Goal: Task Accomplishment & Management: Complete application form

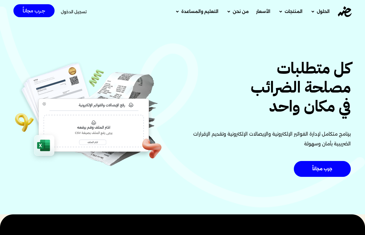
click at [75, 12] on span "تسجيل الدخول" at bounding box center [74, 12] width 26 height 4
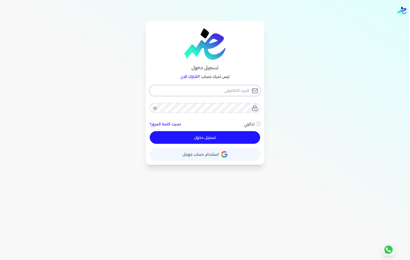
type input "[EMAIL_ADDRESS][DOMAIN_NAME]"
click at [207, 139] on button "تسجيل دخول" at bounding box center [205, 137] width 110 height 13
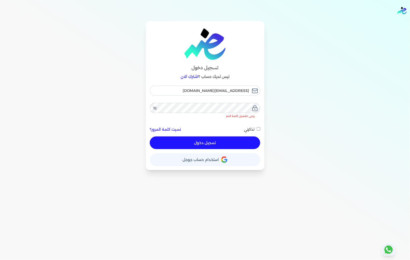
checkbox input "false"
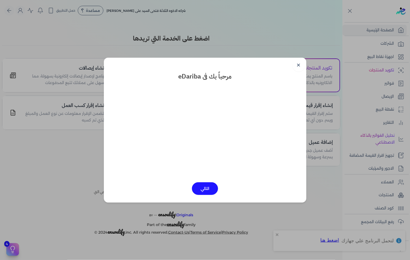
click at [300, 66] on link "✕" at bounding box center [299, 65] width 13 height 13
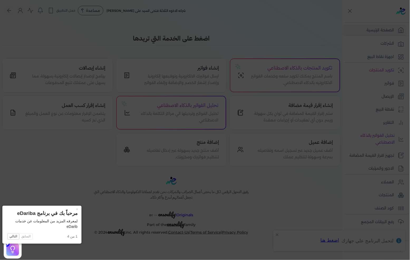
click at [323, 61] on icon at bounding box center [205, 130] width 410 height 260
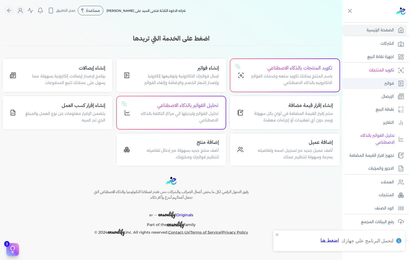
click at [383, 81] on link "فواتير" at bounding box center [375, 83] width 64 height 11
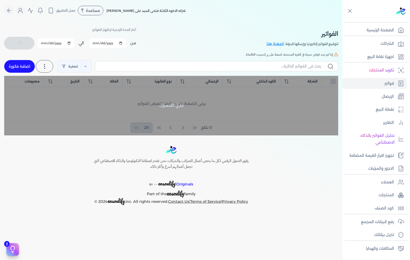
checkbox input "false"
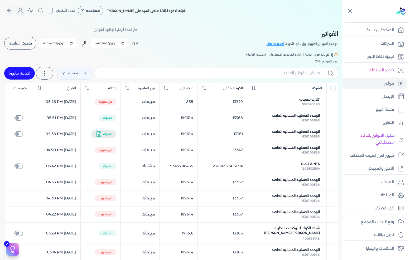
click at [16, 71] on link "اضافة فاتورة" at bounding box center [19, 73] width 31 height 13
select select "EGP"
select select "B"
select select "EGS"
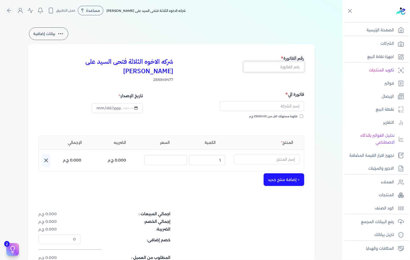
drag, startPoint x: 284, startPoint y: 67, endPoint x: 306, endPoint y: 60, distance: 23.7
click at [284, 67] on input "text" at bounding box center [274, 67] width 61 height 10
type input "13369"
click at [298, 115] on span "فاتورة مستهلك اقل من 25000.00 ج.م" at bounding box center [273, 117] width 49 height 4
click at [300, 115] on input "فاتورة مستهلك اقل من 25000.00 ج.م" at bounding box center [301, 116] width 3 height 3
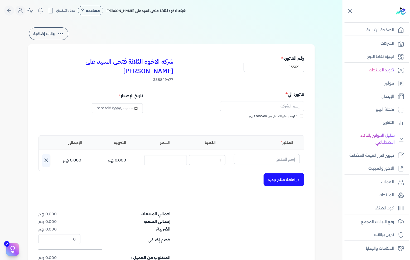
checkbox input "true"
click at [292, 101] on input "text" at bounding box center [262, 106] width 84 height 10
type input "l"
type input "[PERSON_NAME]"
click at [271, 144] on div "المنتج الكمية السعر الضريبه الإجمالي اسم المنتج : الكمية : 1 السعر : الضريبه : …" at bounding box center [172, 154] width 266 height 36
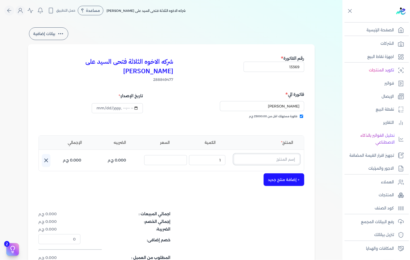
click at [271, 154] on input "text" at bounding box center [267, 159] width 66 height 10
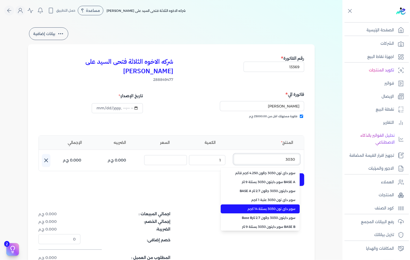
type input "3030"
click at [281, 207] on span "سوبر داي تون 3030 بستلة 14 كجم" at bounding box center [263, 209] width 64 height 5
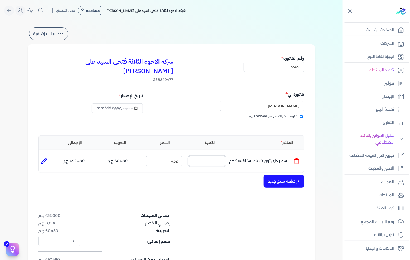
click at [217, 156] on input "1" at bounding box center [207, 161] width 37 height 10
drag, startPoint x: 217, startPoint y: 154, endPoint x: 232, endPoint y: 154, distance: 15.6
click at [218, 156] on input "1" at bounding box center [207, 161] width 37 height 10
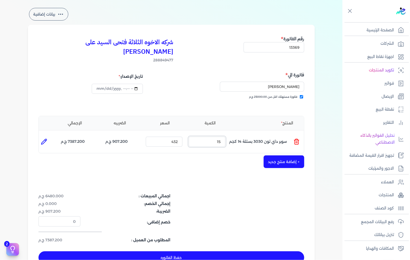
scroll to position [29, 0]
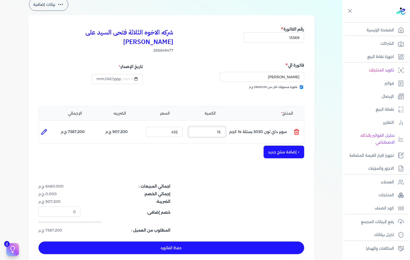
type input "15"
click at [284, 146] on button "+ إضافة منتج جديد" at bounding box center [284, 152] width 41 height 13
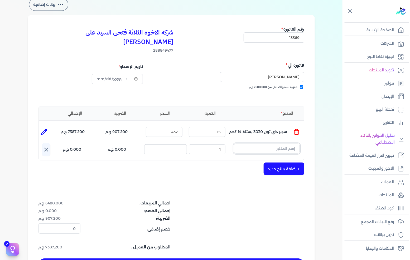
click at [288, 144] on input "text" at bounding box center [267, 149] width 66 height 10
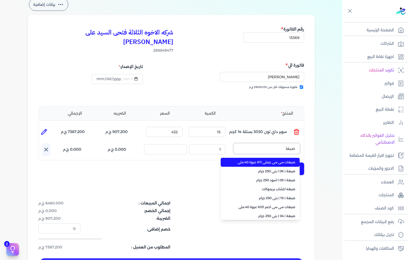
type input "صبغات"
click at [284, 160] on span "صبغات سي سي جملي 611 عبوة 40 ملي" at bounding box center [263, 162] width 64 height 5
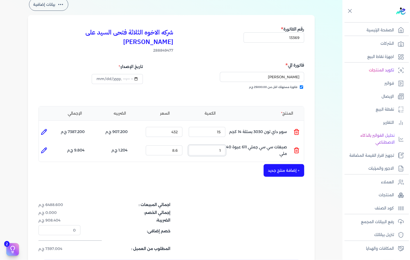
click at [217, 146] on input "1" at bounding box center [207, 151] width 37 height 10
type input "80"
click at [271, 164] on button "+ إضافة منتج جديد" at bounding box center [284, 170] width 41 height 13
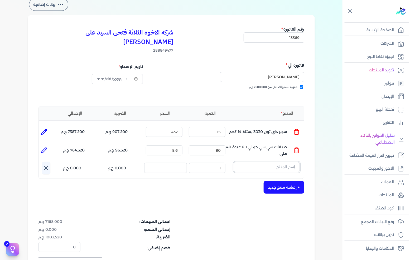
click at [278, 162] on input "text" at bounding box center [267, 167] width 66 height 10
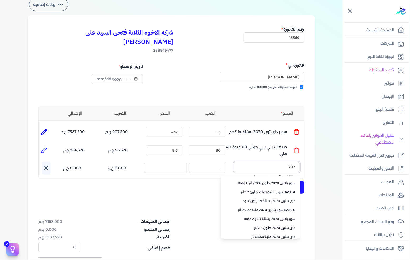
scroll to position [118, 0]
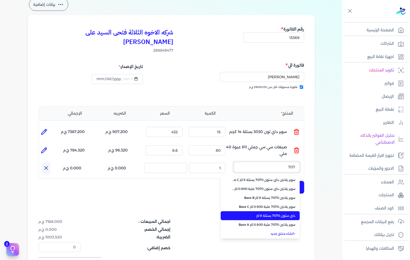
type input "707"
click at [269, 214] on span "داي ستون 7070 بستلة 9 لتر" at bounding box center [263, 216] width 64 height 5
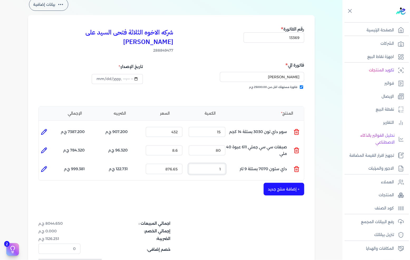
click at [214, 164] on input "1" at bounding box center [207, 169] width 37 height 10
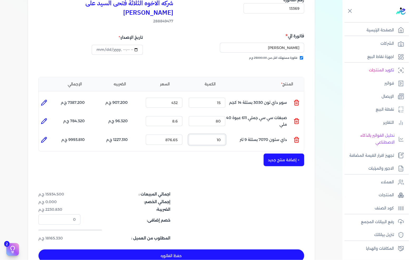
type input "10"
click at [284, 154] on button "+ إضافة منتج جديد" at bounding box center [284, 160] width 41 height 13
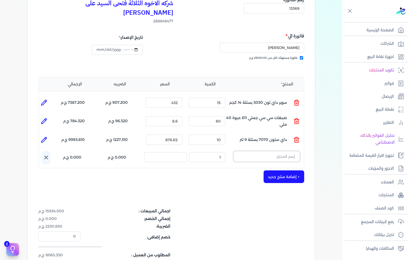
click at [285, 152] on input "text" at bounding box center [267, 157] width 66 height 10
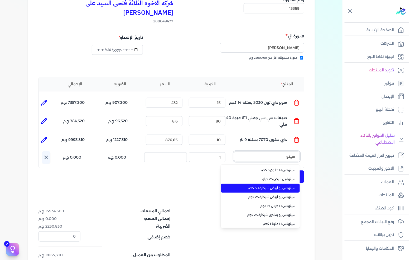
type input "سيتو"
click at [274, 186] on span "سيتوكس يو أبيض شيكارة 50 كجم" at bounding box center [263, 188] width 64 height 5
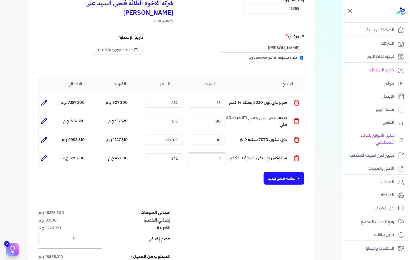
click at [215, 154] on input "1" at bounding box center [207, 159] width 37 height 10
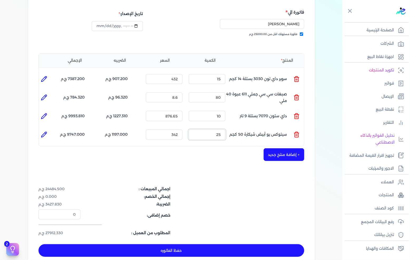
scroll to position [88, 0]
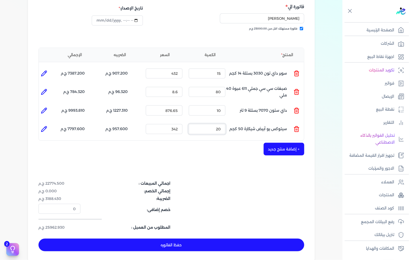
type input "2"
type input "0"
type input "2"
type input "0"
type input "11"
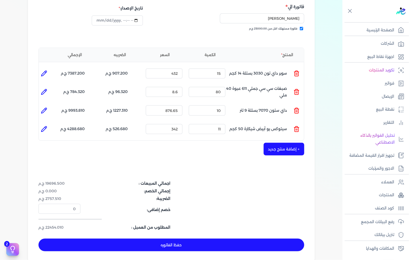
click at [190, 239] on button "حفظ الفاتوره" at bounding box center [172, 245] width 266 height 13
type input "[DATE]"
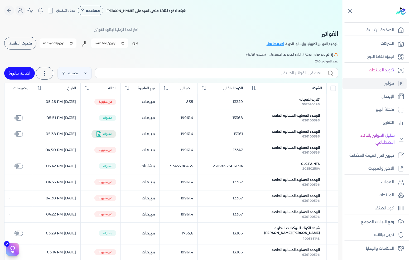
click at [15, 73] on link "اضافة فاتورة" at bounding box center [19, 73] width 31 height 13
select select "EGP"
select select "B"
select select "EGS"
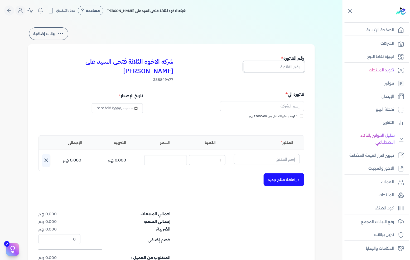
click at [269, 68] on input "text" at bounding box center [274, 67] width 61 height 10
type input "13370"
click at [284, 104] on div "فاتورة الي فاتورة مستهلك اقل من 25000.00 ج.م" at bounding box center [238, 110] width 131 height 38
click at [285, 115] on span "فاتورة مستهلك اقل من 25000.00 ج.م" at bounding box center [273, 117] width 49 height 4
click at [300, 115] on input "فاتورة مستهلك اقل من 25000.00 ج.م" at bounding box center [301, 116] width 3 height 3
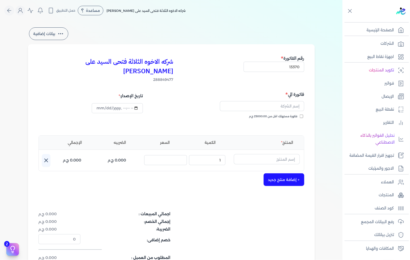
checkbox input "true"
click at [289, 101] on input "text" at bounding box center [262, 106] width 84 height 10
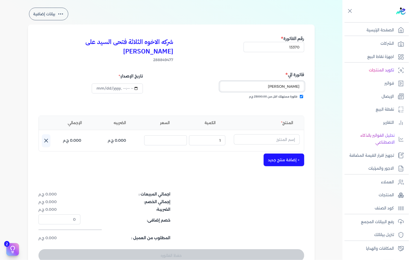
scroll to position [29, 0]
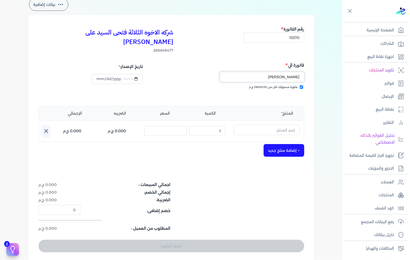
type input "[PERSON_NAME]"
drag, startPoint x: 260, startPoint y: 121, endPoint x: 319, endPoint y: 120, distance: 58.3
click at [260, 125] on input "text" at bounding box center [267, 130] width 66 height 10
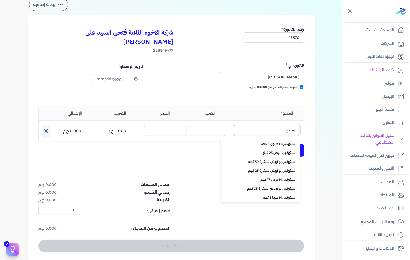
type input "سيتو"
click at [271, 160] on span "سيتوكس يو أبيض شيكارة 50 كجم" at bounding box center [263, 162] width 64 height 5
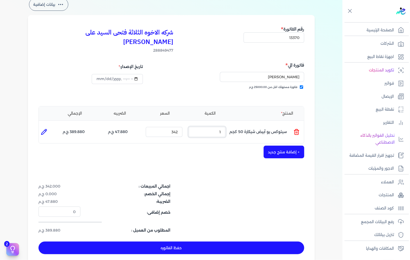
click at [223, 127] on input "1" at bounding box center [207, 132] width 37 height 10
type input "20"
click at [282, 146] on button "+ إضافة منتج جديد" at bounding box center [284, 152] width 41 height 13
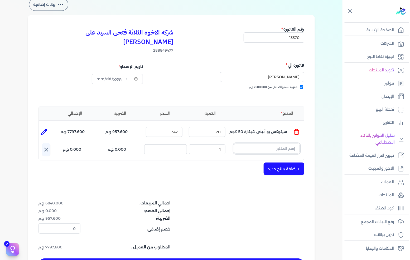
click at [282, 144] on input "text" at bounding box center [267, 149] width 66 height 10
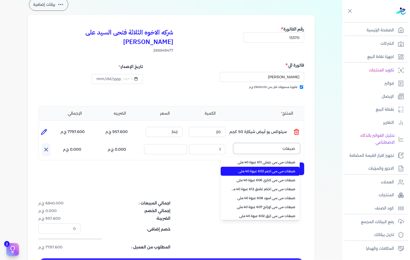
type input "صبغات"
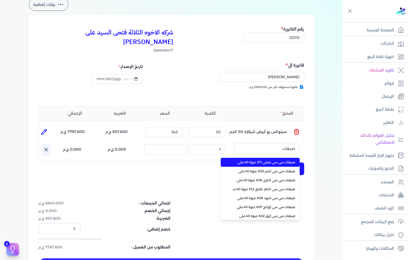
click at [271, 158] on li "صبغات سي سي جملي 611 عبوة 40 ملي" at bounding box center [260, 162] width 79 height 9
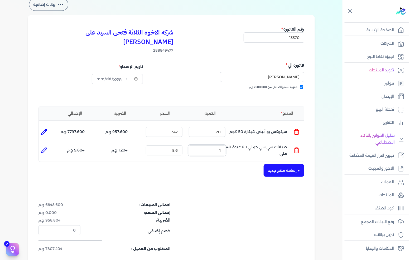
click at [210, 146] on input "1" at bounding box center [207, 151] width 37 height 10
drag, startPoint x: 210, startPoint y: 138, endPoint x: 246, endPoint y: 138, distance: 36.2
click at [213, 146] on input "1" at bounding box center [207, 151] width 37 height 10
type input "55"
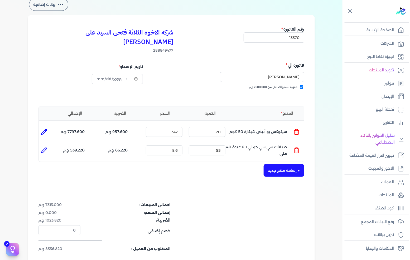
click at [275, 164] on button "+ إضافة منتج جديد" at bounding box center [284, 170] width 41 height 13
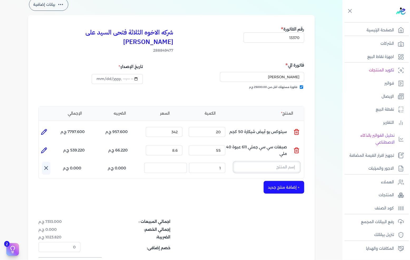
click at [275, 162] on input "text" at bounding box center [267, 167] width 66 height 10
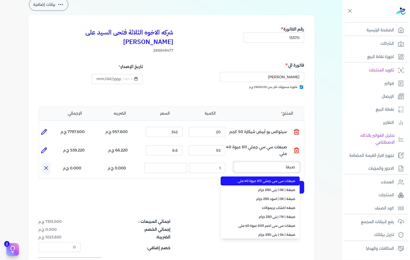
type input "صبغات"
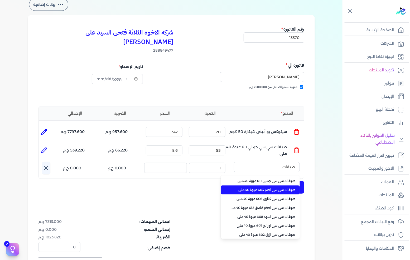
click at [260, 188] on span "صبغات سي سي احمر 603 عبوة 40 ملي" at bounding box center [263, 190] width 64 height 5
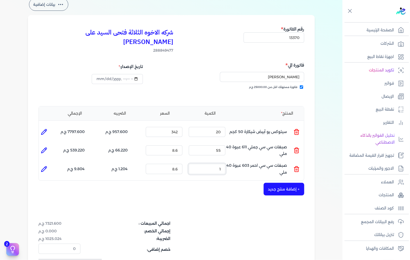
click at [217, 164] on input "1" at bounding box center [207, 169] width 37 height 10
type input "55"
click at [278, 183] on button "+ إضافة منتج جديد" at bounding box center [284, 189] width 41 height 13
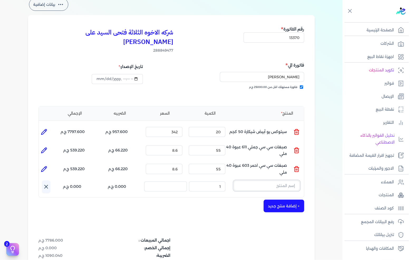
click at [278, 181] on input "text" at bounding box center [267, 186] width 66 height 10
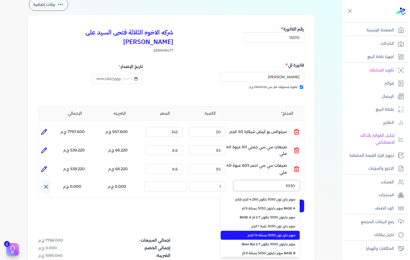
type input "3030"
click at [267, 233] on span "سوبر داي تون 3030 بستلة 14 كجم" at bounding box center [263, 235] width 64 height 5
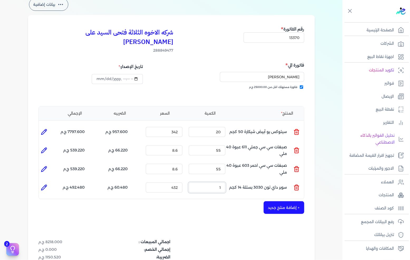
click at [213, 183] on input "1" at bounding box center [207, 188] width 37 height 10
drag, startPoint x: 213, startPoint y: 180, endPoint x: 410, endPoint y: 175, distance: 197.2
click at [213, 183] on input "1" at bounding box center [207, 188] width 37 height 10
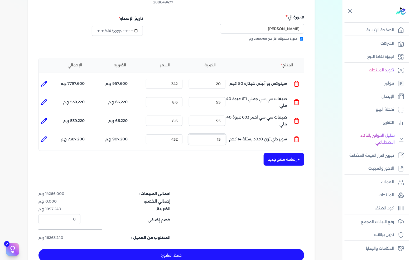
scroll to position [88, 0]
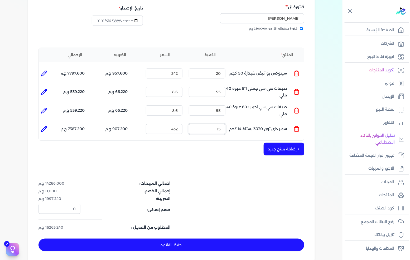
type input "15"
click at [282, 143] on button "+ إضافة منتج جديد" at bounding box center [284, 149] width 41 height 13
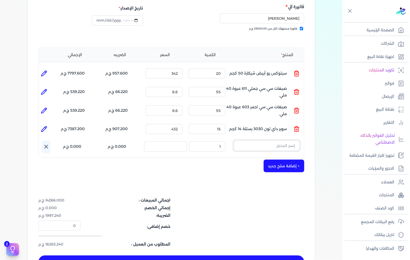
click at [278, 141] on input "text" at bounding box center [267, 146] width 66 height 10
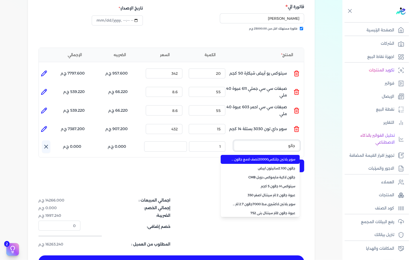
type input "جالون"
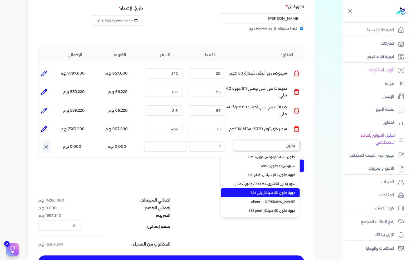
scroll to position [29, 0]
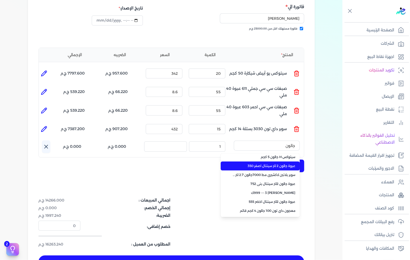
click at [267, 162] on li "عبوة جالون 2 لتر سينتال اصفر 350" at bounding box center [260, 166] width 79 height 9
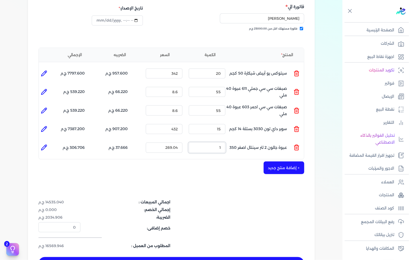
click at [218, 143] on input "1" at bounding box center [207, 148] width 37 height 10
drag, startPoint x: 218, startPoint y: 138, endPoint x: 410, endPoint y: 156, distance: 193.3
click at [218, 143] on input "1" at bounding box center [207, 148] width 37 height 10
type input "15"
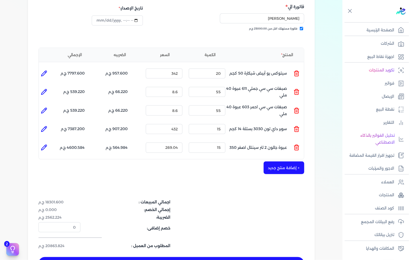
click at [240, 247] on div "شركه الاخوه الثلاثة فتحى السيد على [PERSON_NAME] 288849477 رقم الفاتورة 13370 ف…" at bounding box center [171, 118] width 287 height 324
click at [239, 258] on button "حفظ الفاتوره" at bounding box center [172, 264] width 266 height 13
type input "[DATE]"
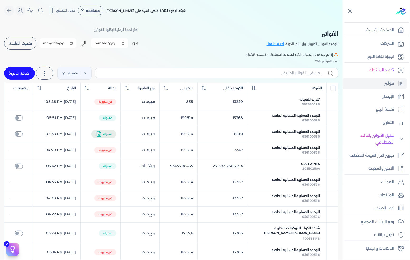
click at [24, 70] on link "اضافة فاتورة" at bounding box center [19, 73] width 31 height 13
select select "EGP"
select select "B"
select select "EGS"
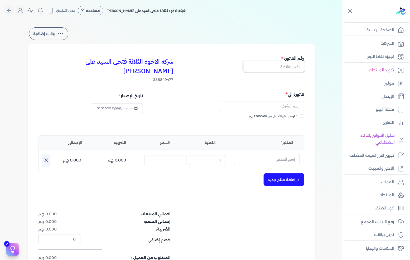
click at [281, 66] on input "text" at bounding box center [274, 67] width 61 height 10
type input "13371"
click at [296, 115] on span "فاتورة مستهلك اقل من 25000.00 ج.م" at bounding box center [273, 117] width 49 height 4
click at [300, 115] on input "فاتورة مستهلك اقل من 25000.00 ج.م" at bounding box center [301, 116] width 3 height 3
checkbox input "true"
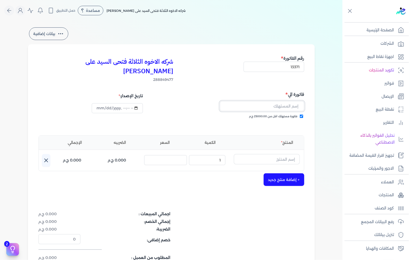
click at [296, 101] on input "text" at bounding box center [262, 106] width 84 height 10
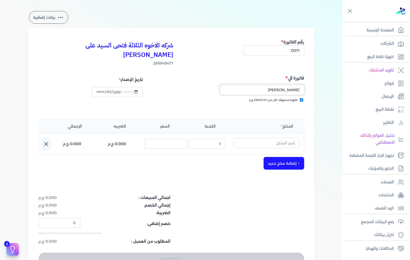
scroll to position [29, 0]
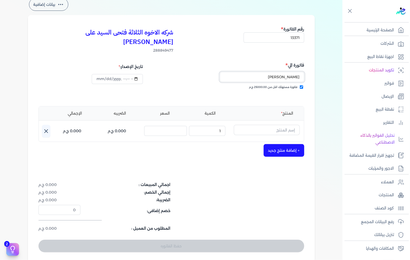
type input "[PERSON_NAME]"
click at [279, 125] on input "text" at bounding box center [267, 130] width 66 height 10
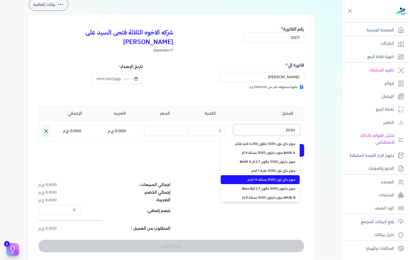
type input "3030"
click at [276, 178] on span "سوبر داي تون 3030 بستلة 14 كجم" at bounding box center [263, 180] width 64 height 5
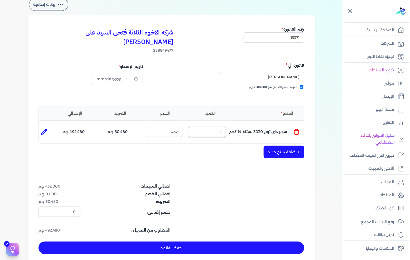
click at [213, 127] on input "1" at bounding box center [207, 132] width 37 height 10
click at [216, 127] on input "1" at bounding box center [207, 132] width 37 height 10
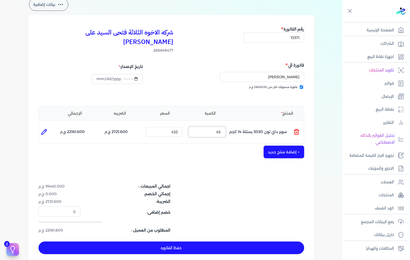
type input "45"
click at [164, 242] on button "حفظ الفاتوره" at bounding box center [172, 248] width 266 height 13
type input "[DATE]"
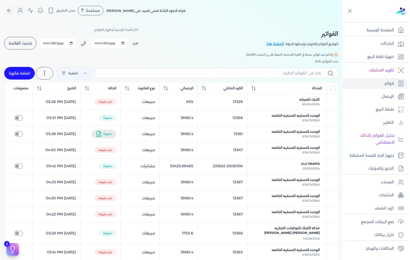
click at [18, 69] on link "اضافة فاتورة" at bounding box center [19, 73] width 31 height 13
select select "EGP"
select select "B"
select select "EGS"
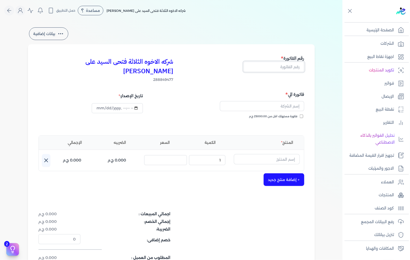
click at [269, 66] on input "text" at bounding box center [274, 67] width 61 height 10
type input "13372"
click at [264, 115] on span "فاتورة مستهلك اقل من 25000.00 ج.م" at bounding box center [273, 117] width 49 height 4
click at [300, 115] on input "فاتورة مستهلك اقل من 25000.00 ج.م" at bounding box center [301, 116] width 3 height 3
checkbox input "true"
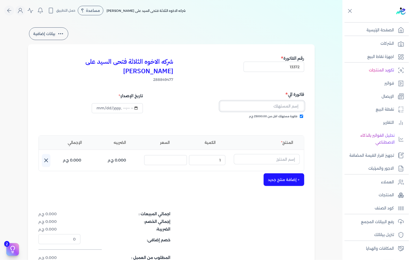
click at [265, 101] on input "text" at bounding box center [262, 106] width 84 height 10
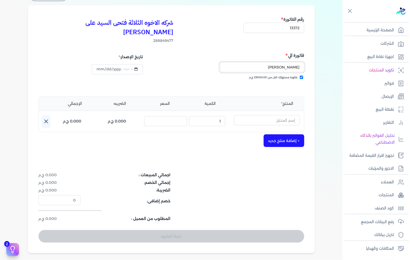
scroll to position [59, 0]
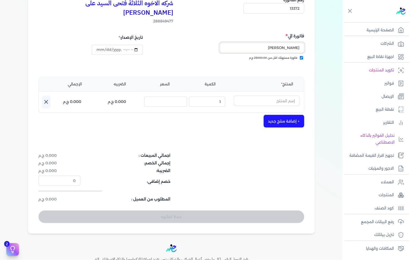
type input "[PERSON_NAME]"
click at [279, 96] on input "text" at bounding box center [267, 101] width 66 height 10
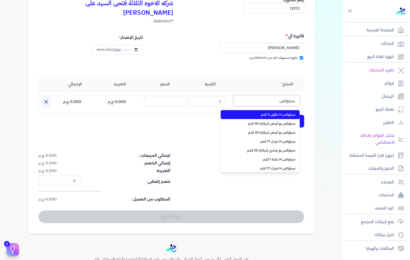
click at [234, 96] on button "سيتوكس" at bounding box center [267, 102] width 66 height 12
type input "سيتوكس يو"
click at [261, 110] on li "سيتوكس يو أبيض شيكارة 50 كجم" at bounding box center [260, 114] width 79 height 9
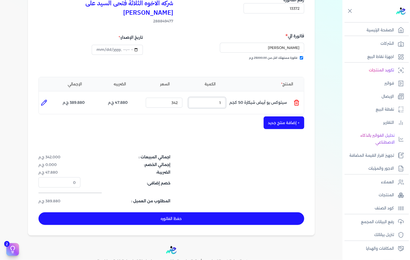
click at [205, 98] on input "1" at bounding box center [207, 103] width 37 height 10
drag, startPoint x: 205, startPoint y: 94, endPoint x: 228, endPoint y: 94, distance: 23.0
click at [208, 98] on input "1" at bounding box center [207, 103] width 37 height 10
type input "25"
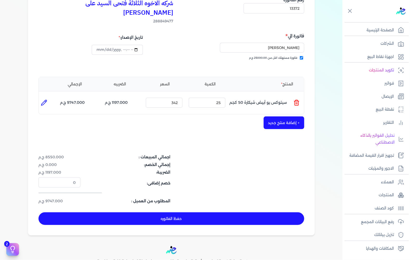
click at [271, 117] on button "+ إضافة منتج جديد" at bounding box center [284, 123] width 41 height 13
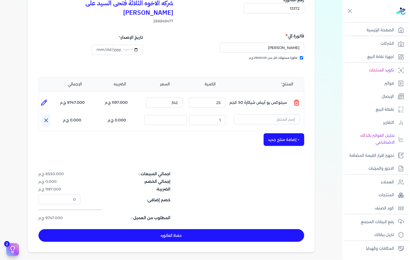
click at [271, 115] on input "text" at bounding box center [267, 120] width 66 height 10
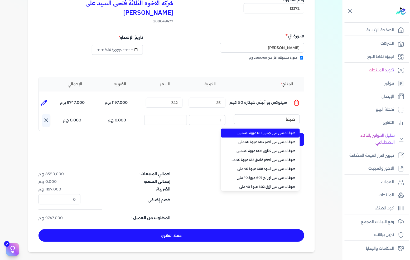
type input "صبغات"
click at [264, 131] on span "صبغات سي سي جملي 611 عبوة 40 ملي" at bounding box center [263, 133] width 64 height 5
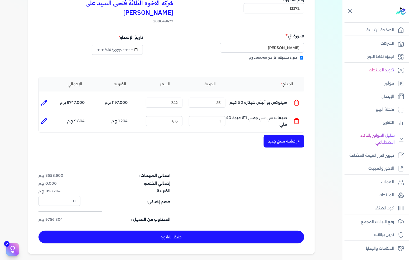
click at [212, 114] on div "الكمية : 1" at bounding box center [207, 121] width 41 height 14
click at [214, 116] on input "1" at bounding box center [207, 121] width 37 height 10
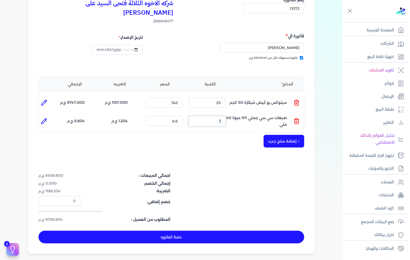
click at [214, 116] on input "1" at bounding box center [207, 121] width 37 height 10
type input "2"
type input "0"
type input "80"
click at [288, 135] on button "+ إضافة منتج جديد" at bounding box center [284, 141] width 41 height 13
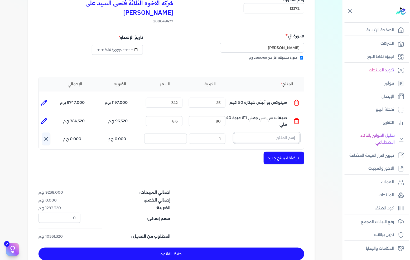
click at [288, 133] on input "text" at bounding box center [267, 138] width 66 height 10
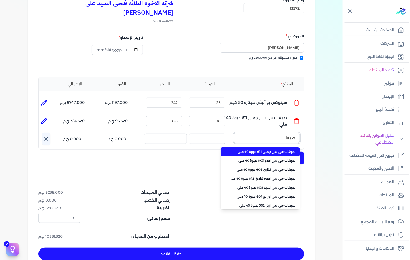
type input "صبغات"
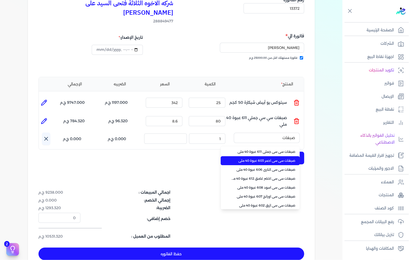
click at [267, 159] on span "صبغات سي سي احمر 603 عبوة 40 ملي" at bounding box center [263, 161] width 64 height 5
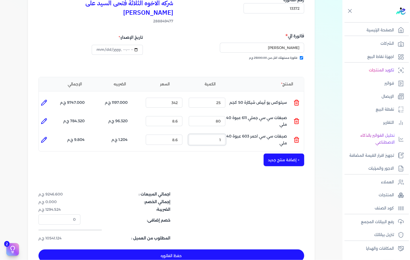
click at [218, 135] on input "1" at bounding box center [207, 140] width 37 height 10
type input "80"
click at [282, 154] on button "+ إضافة منتج جديد" at bounding box center [284, 160] width 41 height 13
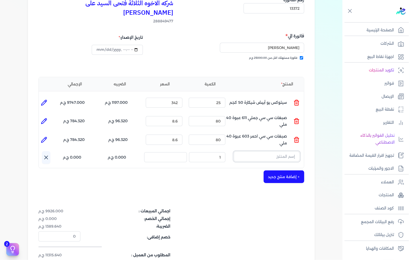
click at [282, 152] on input "text" at bounding box center [267, 157] width 66 height 10
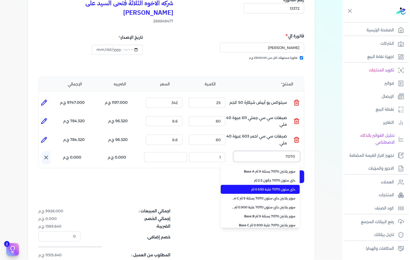
scroll to position [59, 0]
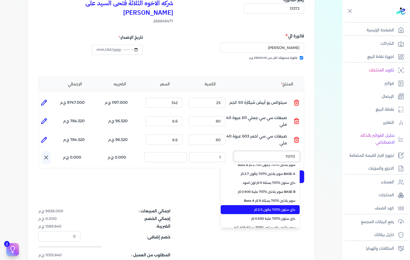
type input "7070"
click at [274, 208] on span "داي ستون 7070 جالون 2.5 لتر" at bounding box center [263, 210] width 64 height 5
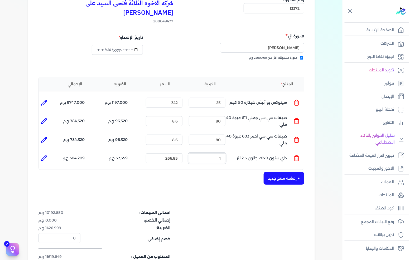
click at [208, 154] on input "1" at bounding box center [207, 159] width 37 height 10
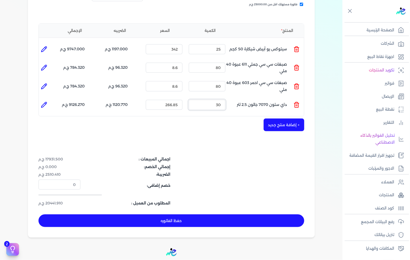
scroll to position [117, 0]
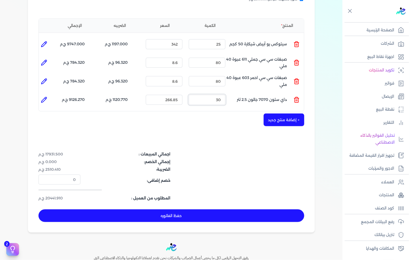
type input "30"
click at [233, 210] on button "حفظ الفاتوره" at bounding box center [172, 216] width 266 height 13
type input "[DATE]"
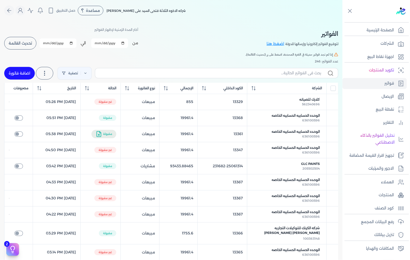
click at [22, 75] on link "اضافة فاتورة" at bounding box center [19, 73] width 31 height 13
select select "EGP"
select select "B"
select select "EGS"
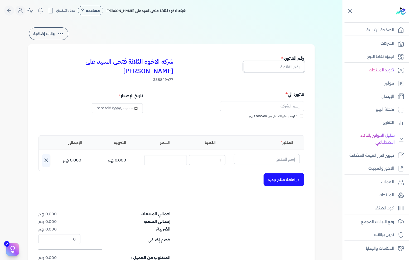
drag, startPoint x: 274, startPoint y: 66, endPoint x: 410, endPoint y: 58, distance: 136.7
click at [274, 66] on input "text" at bounding box center [274, 67] width 61 height 10
type input "13373"
click at [302, 115] on input "فاتورة مستهلك اقل من 25000.00 ج.م" at bounding box center [301, 116] width 3 height 3
checkbox input "true"
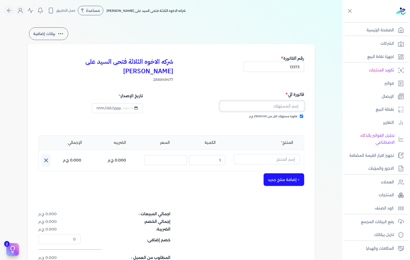
click at [298, 101] on input "text" at bounding box center [262, 106] width 84 height 10
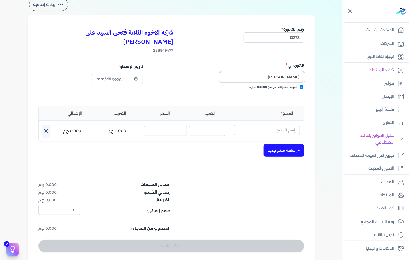
type input "[PERSON_NAME]"
drag, startPoint x: 279, startPoint y: 123, endPoint x: 410, endPoint y: 116, distance: 131.6
click at [279, 125] on input "text" at bounding box center [267, 130] width 66 height 10
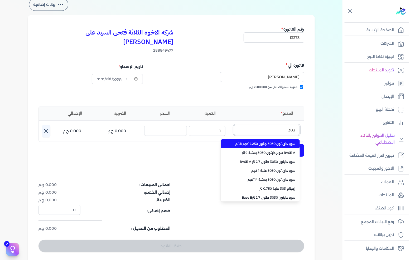
type input "3030"
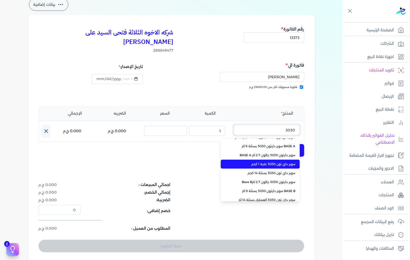
scroll to position [0, 0]
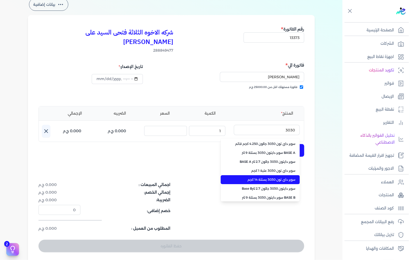
click at [278, 175] on li "سوبر داي تون 3030 بستلة 14 كجم" at bounding box center [260, 179] width 79 height 9
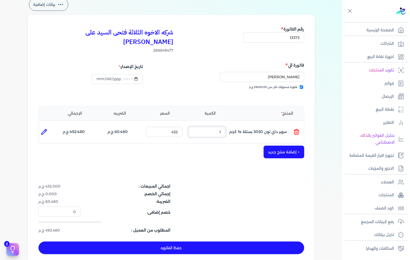
click at [217, 127] on input "1" at bounding box center [207, 132] width 37 height 10
drag, startPoint x: 217, startPoint y: 123, endPoint x: 344, endPoint y: 121, distance: 126.7
click at [223, 127] on input "1" at bounding box center [207, 132] width 37 height 10
type input "20"
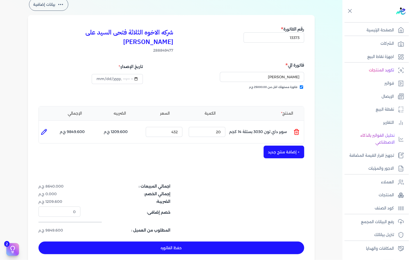
click at [283, 146] on button "+ إضافة منتج جديد" at bounding box center [284, 152] width 41 height 13
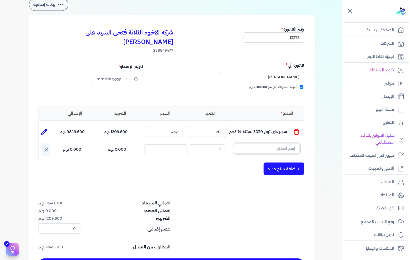
click at [283, 144] on input "text" at bounding box center [267, 149] width 66 height 10
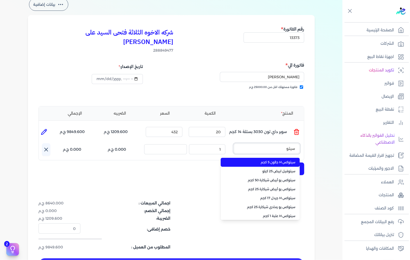
type input "سيتوك"
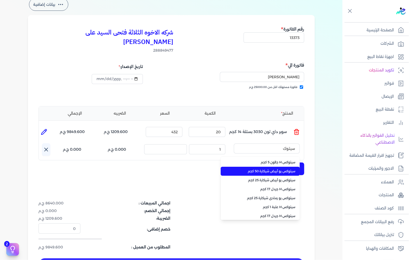
click at [281, 169] on span "سيتوكس يو أبيض شيكارة 50 كجم" at bounding box center [263, 171] width 64 height 5
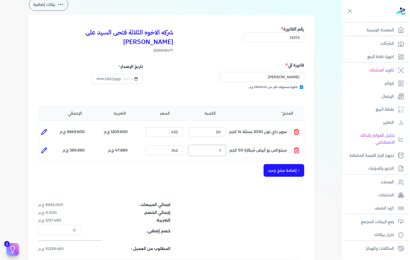
click at [220, 146] on input "1" at bounding box center [207, 151] width 37 height 10
type input "4"
type input "0"
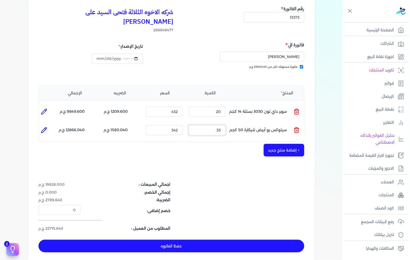
scroll to position [59, 0]
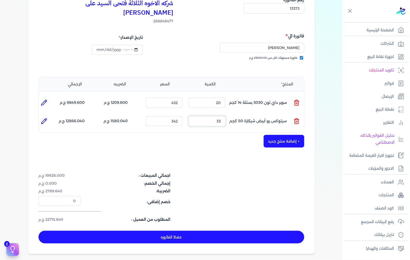
type input "33"
click at [196, 231] on button "حفظ الفاتوره" at bounding box center [172, 237] width 266 height 13
type input "[DATE]"
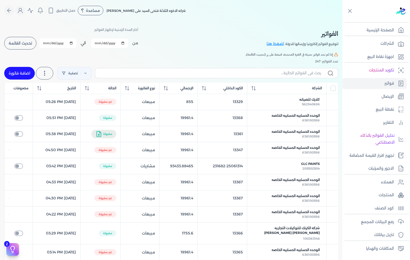
click at [23, 73] on link "اضافة فاتورة" at bounding box center [19, 73] width 31 height 13
select select "EGP"
select select "B"
select select "EGS"
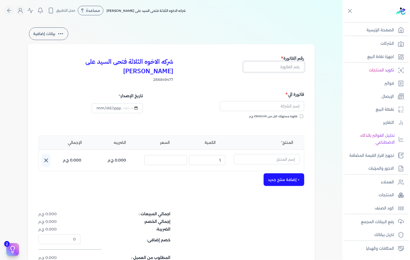
click at [290, 66] on input "text" at bounding box center [274, 67] width 61 height 10
type input "13374"
click at [298, 104] on div "فاتورة الي فاتورة مستهلك اقل من 25000.00 ج.م" at bounding box center [238, 110] width 131 height 38
click at [297, 115] on span "فاتورة مستهلك اقل من 25000.00 ج.م" at bounding box center [273, 117] width 49 height 4
click at [300, 115] on input "فاتورة مستهلك اقل من 25000.00 ج.م" at bounding box center [301, 116] width 3 height 3
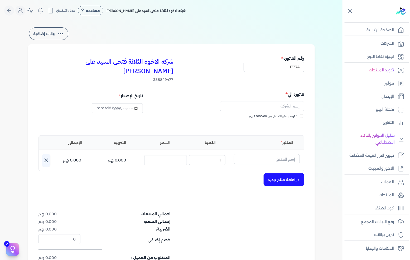
checkbox input "true"
click at [295, 101] on input "text" at bounding box center [262, 106] width 84 height 10
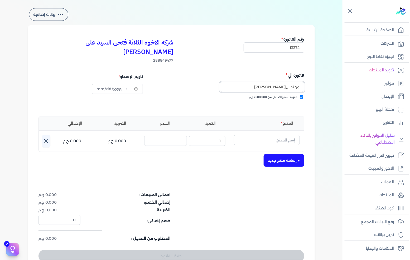
scroll to position [29, 0]
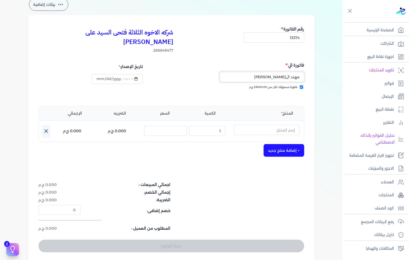
type input "مهند ال[PERSON_NAME]"
click at [276, 125] on input "text" at bounding box center [267, 130] width 66 height 10
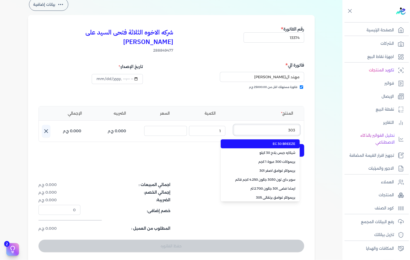
type input "3030"
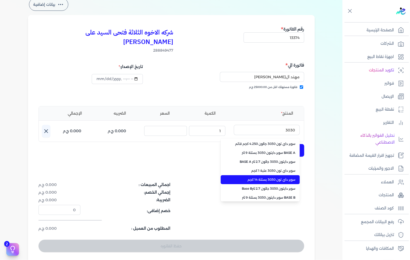
click at [263, 178] on span "سوبر داي تون 3030 بستلة 14 كجم" at bounding box center [263, 180] width 64 height 5
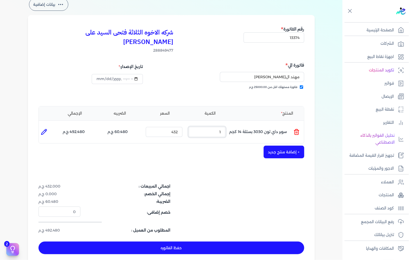
click at [218, 127] on input "1" at bounding box center [207, 132] width 37 height 10
type input "40"
click at [277, 146] on button "+ إضافة منتج جديد" at bounding box center [284, 152] width 41 height 13
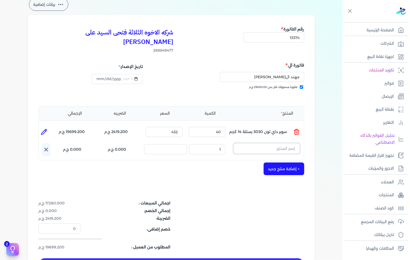
click at [277, 144] on input "text" at bounding box center [267, 149] width 66 height 10
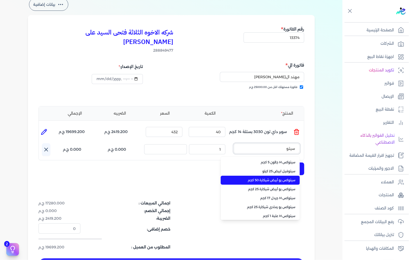
type input "سيتو"
click at [268, 176] on li "سيتوكس يو أبيض شيكارة 50 كجم" at bounding box center [260, 180] width 79 height 9
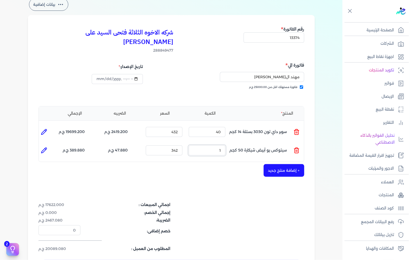
click at [222, 146] on input "1" at bounding box center [207, 151] width 37 height 10
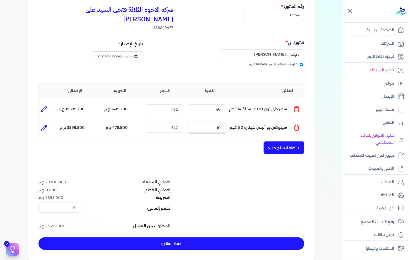
scroll to position [59, 0]
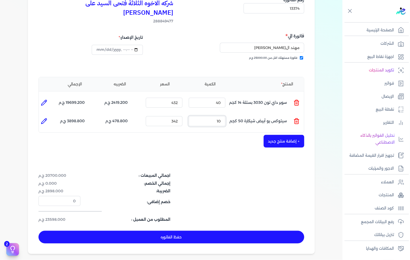
type input "10"
click at [220, 231] on button "حفظ الفاتوره" at bounding box center [172, 237] width 266 height 13
type input "[DATE]"
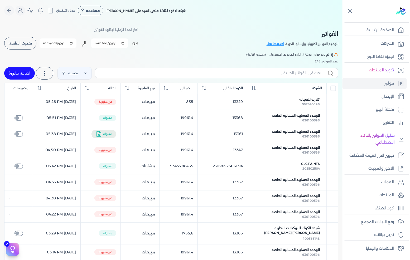
click at [23, 72] on link "اضافة فاتورة" at bounding box center [19, 73] width 31 height 13
select select "EGP"
select select "B"
select select "EGS"
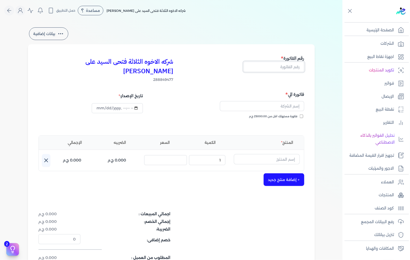
click at [279, 67] on input "text" at bounding box center [274, 67] width 61 height 10
type input "13375"
click at [294, 104] on div "فاتورة الي فاتورة مستهلك اقل من 25000.00 ج.م" at bounding box center [238, 110] width 131 height 38
click at [293, 115] on span "فاتورة مستهلك اقل من 25000.00 ج.م" at bounding box center [273, 117] width 49 height 4
click at [300, 115] on input "فاتورة مستهلك اقل من 25000.00 ج.م" at bounding box center [301, 116] width 3 height 3
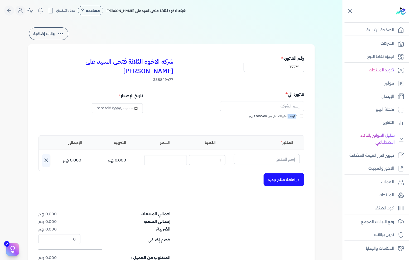
checkbox input "true"
click at [294, 101] on input "text" at bounding box center [262, 106] width 84 height 10
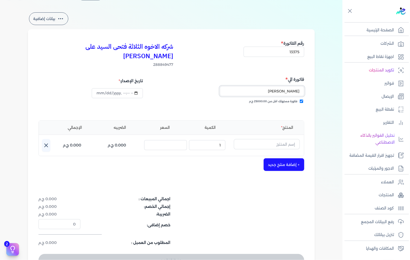
scroll to position [29, 0]
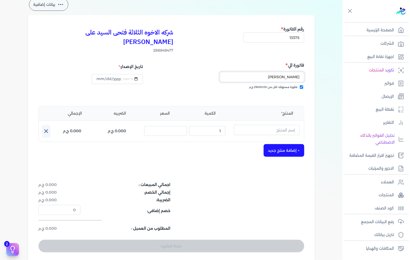
type input "[PERSON_NAME]"
click at [270, 125] on input "text" at bounding box center [267, 130] width 66 height 10
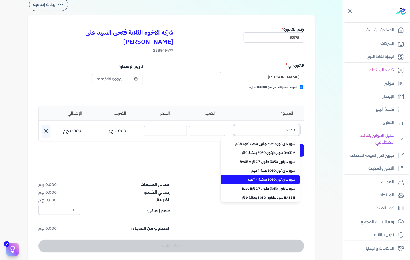
type input "3030"
click at [265, 178] on span "سوبر داي تون 3030 بستلة 14 كجم" at bounding box center [263, 180] width 64 height 5
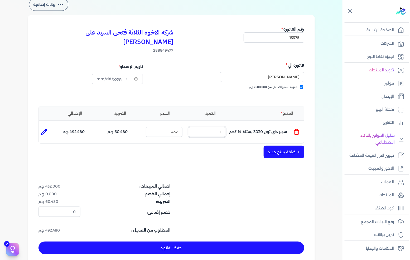
click at [212, 127] on input "1" at bounding box center [207, 132] width 37 height 10
type input "30"
click at [285, 146] on button "+ إضافة منتج جديد" at bounding box center [284, 152] width 41 height 13
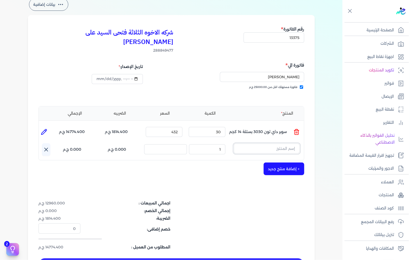
click at [286, 144] on input "text" at bounding box center [267, 149] width 66 height 10
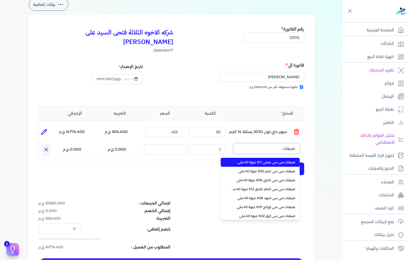
type input "صبغات"
click at [280, 160] on span "صبغات سي سي جملي 611 عبوة 40 ملي" at bounding box center [263, 162] width 64 height 5
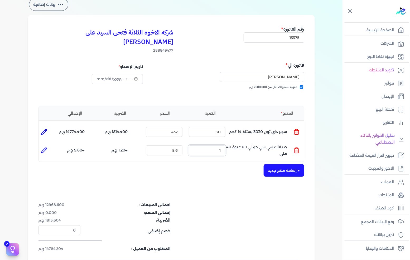
click at [222, 146] on input "1" at bounding box center [207, 151] width 37 height 10
type input "55"
click at [275, 167] on div "شركه الاخوه الثلاثة فتحى السيد على [PERSON_NAME] 288849477 رقم الفاتورة 13375 ف…" at bounding box center [171, 149] width 287 height 269
click at [281, 164] on button "+ إضافة منتج جديد" at bounding box center [284, 170] width 41 height 13
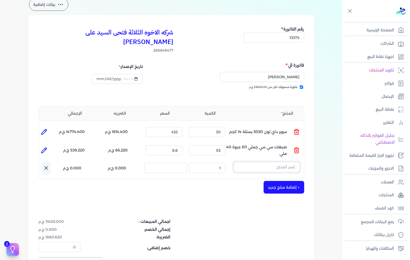
click at [283, 162] on input "text" at bounding box center [267, 167] width 66 height 10
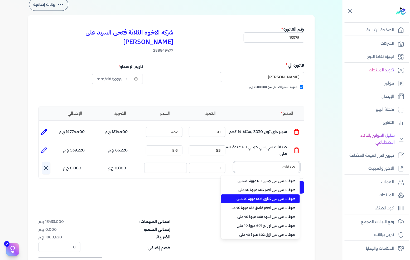
type input "صبغات"
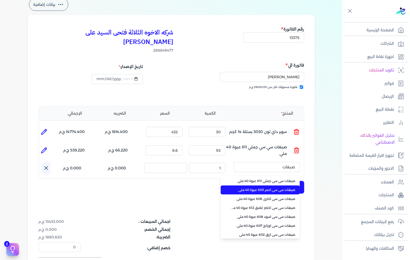
click at [276, 188] on span "صبغات سي سي احمر 603 عبوة 40 ملي" at bounding box center [263, 190] width 64 height 5
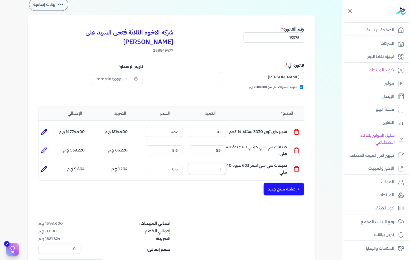
click at [222, 164] on input "1" at bounding box center [207, 169] width 37 height 10
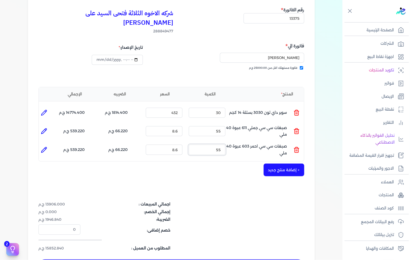
scroll to position [59, 0]
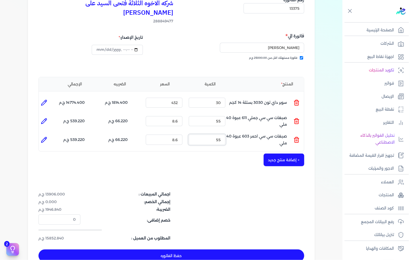
type input "55"
click at [285, 154] on button "+ إضافة منتج جديد" at bounding box center [284, 160] width 41 height 13
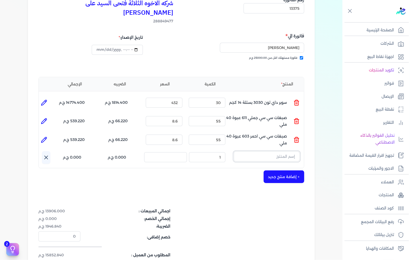
click at [287, 152] on input "text" at bounding box center [267, 157] width 66 height 10
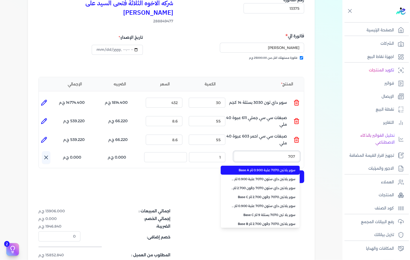
type input "7070"
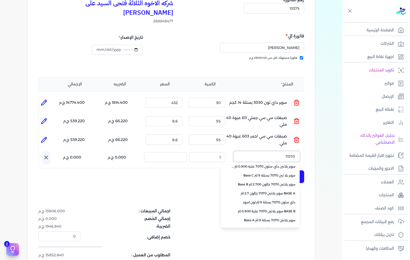
scroll to position [118, 0]
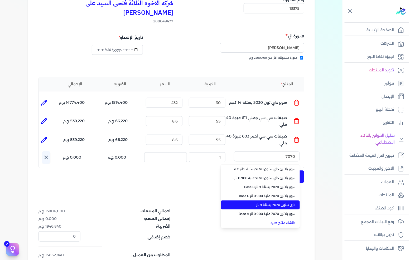
click at [267, 203] on span "داي ستون 7070 بستلة 9 لتر" at bounding box center [263, 205] width 64 height 5
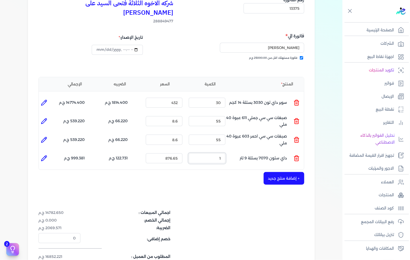
click at [225, 154] on input "1" at bounding box center [207, 159] width 37 height 10
click at [224, 154] on input "1" at bounding box center [207, 159] width 37 height 10
type input "1"
type input "0"
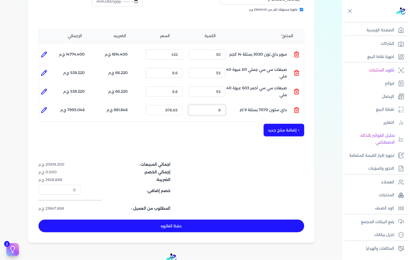
scroll to position [117, 0]
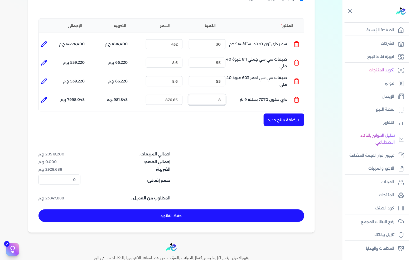
type input "8"
click at [205, 210] on button "حفظ الفاتوره" at bounding box center [172, 216] width 266 height 13
type input "[DATE]"
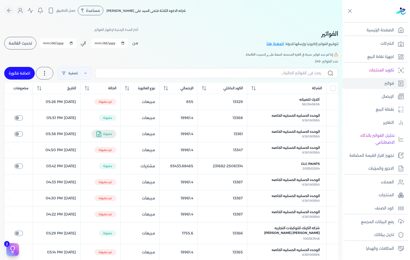
click at [25, 75] on link "اضافة فاتورة" at bounding box center [19, 73] width 31 height 13
select select "EGP"
select select "B"
select select "EGS"
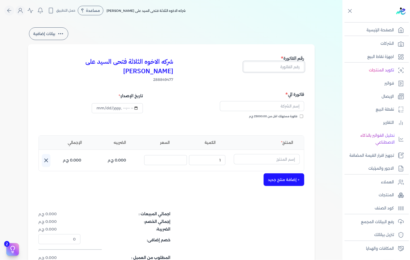
drag, startPoint x: 278, startPoint y: 65, endPoint x: 410, endPoint y: 39, distance: 134.9
click at [278, 65] on input "text" at bounding box center [274, 67] width 61 height 10
type input "13376"
click at [289, 115] on span "فاتورة مستهلك اقل من 25000.00 ج.م" at bounding box center [273, 117] width 49 height 4
click at [300, 115] on input "فاتورة مستهلك اقل من 25000.00 ج.م" at bounding box center [301, 116] width 3 height 3
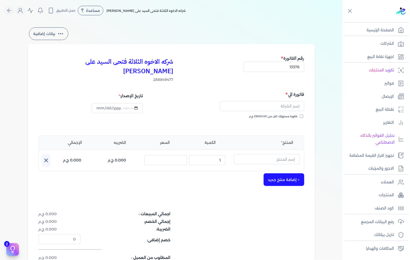
checkbox input "true"
click at [292, 101] on input "text" at bounding box center [262, 106] width 84 height 10
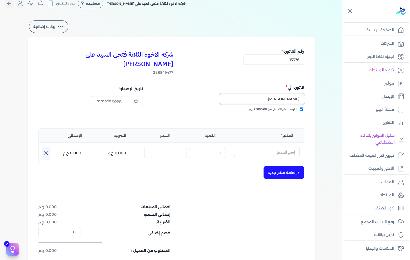
scroll to position [29, 0]
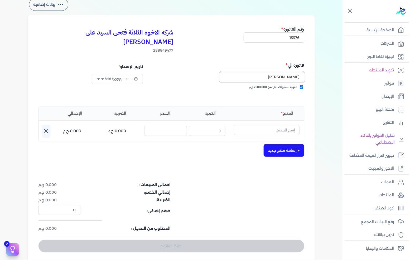
type input "[PERSON_NAME]"
click at [279, 125] on input "text" at bounding box center [267, 130] width 66 height 10
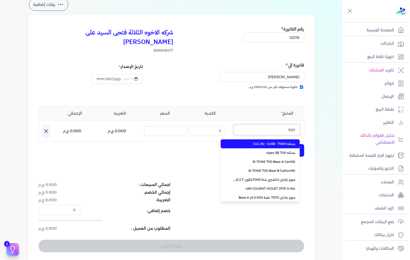
type input "7070"
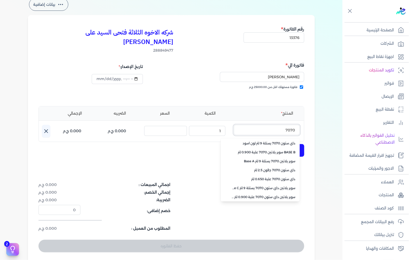
scroll to position [118, 0]
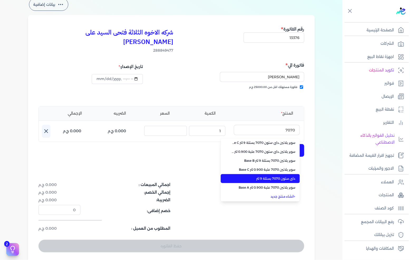
click at [260, 177] on span "داي ستون 7070 بستلة 9 لتر" at bounding box center [263, 179] width 64 height 5
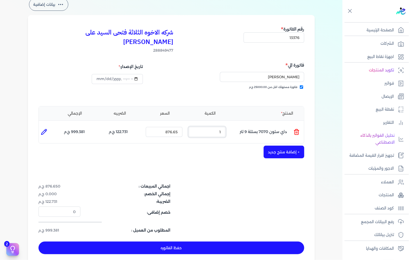
click at [221, 127] on input "1" at bounding box center [207, 132] width 37 height 10
type input "25"
click at [228, 242] on button "حفظ الفاتوره" at bounding box center [172, 248] width 266 height 13
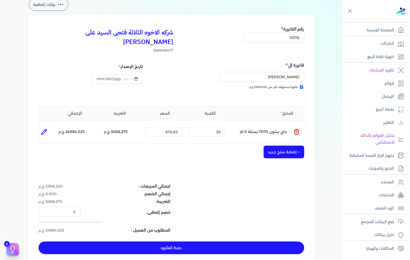
type input "[DATE]"
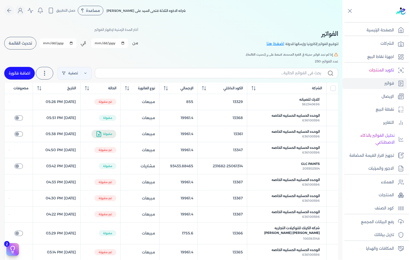
click at [26, 73] on link "اضافة فاتورة" at bounding box center [19, 73] width 31 height 13
select select "EGP"
select select "B"
select select "EGS"
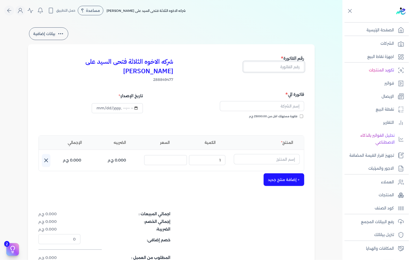
drag, startPoint x: 283, startPoint y: 65, endPoint x: 410, endPoint y: 71, distance: 126.8
click at [283, 65] on input "text" at bounding box center [274, 67] width 61 height 10
type input "13377"
click at [264, 115] on span "فاتورة مستهلك اقل من 25000.00 ج.م" at bounding box center [273, 117] width 49 height 4
click at [300, 115] on input "فاتورة مستهلك اقل من 25000.00 ج.م" at bounding box center [301, 116] width 3 height 3
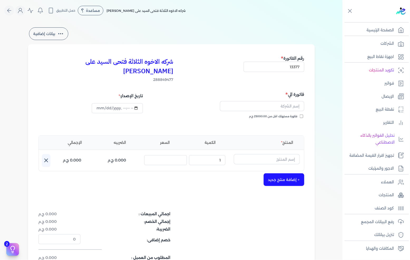
checkbox input "true"
click at [269, 101] on input "text" at bounding box center [262, 106] width 84 height 10
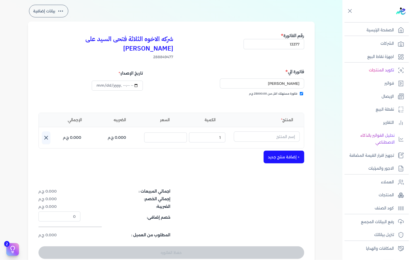
scroll to position [29, 0]
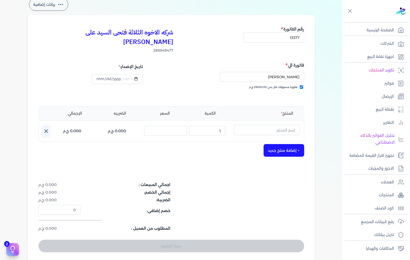
type input "[PERSON_NAME]"
click at [258, 125] on input "text" at bounding box center [267, 130] width 66 height 10
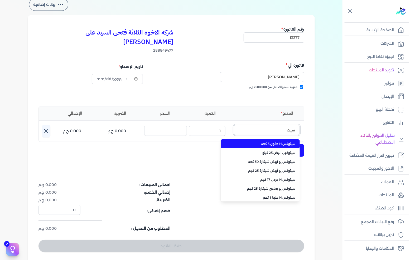
type input "سيتو"
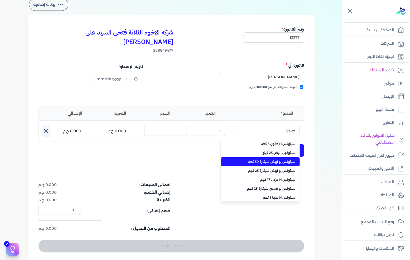
click at [261, 160] on span "سيتوكس يو أبيض شيكارة 50 كجم" at bounding box center [263, 162] width 64 height 5
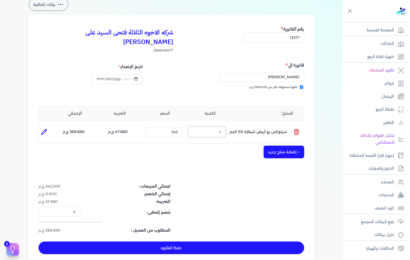
click at [218, 127] on input "1" at bounding box center [207, 132] width 37 height 10
type input "8"
type input "0"
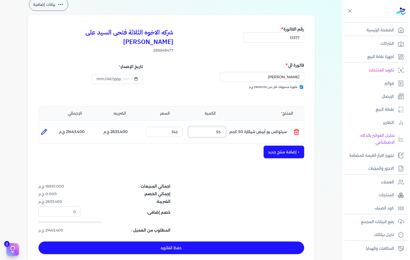
type input "55"
click at [182, 242] on button "حفظ الفاتوره" at bounding box center [172, 248] width 266 height 13
type input "[DATE]"
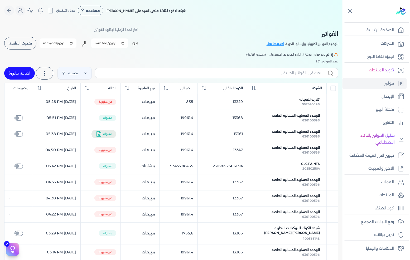
click at [14, 43] on span "تحديث القائمة" at bounding box center [20, 43] width 23 height 4
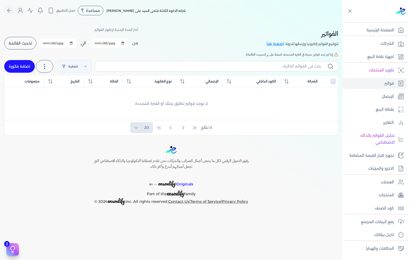
click at [22, 43] on span "تحديث القائمة" at bounding box center [20, 43] width 23 height 4
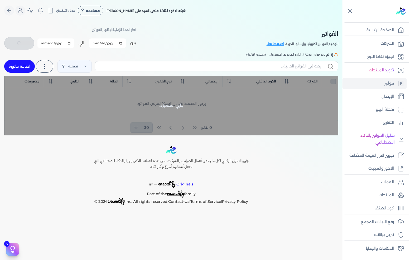
checkbox input "false"
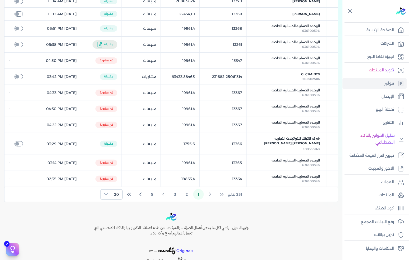
scroll to position [29, 0]
